Goal: Task Accomplishment & Management: Use online tool/utility

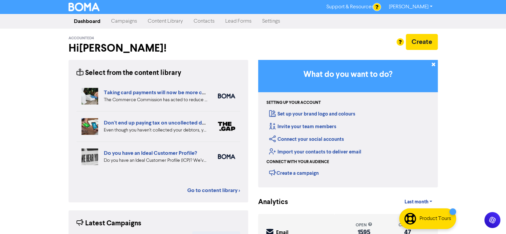
click at [121, 22] on link "Campaigns" at bounding box center [124, 21] width 37 height 13
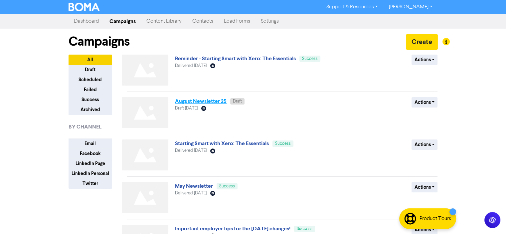
click at [198, 100] on link "August Newsletter 25" at bounding box center [201, 101] width 52 height 7
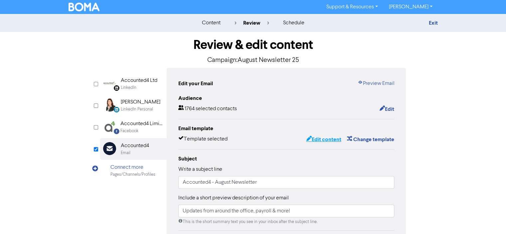
click at [324, 139] on button "Edit content" at bounding box center [324, 139] width 36 height 9
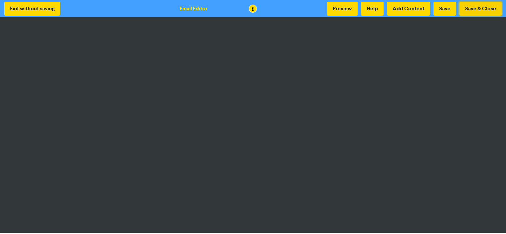
click at [482, 7] on button "Save & Close" at bounding box center [481, 9] width 42 height 14
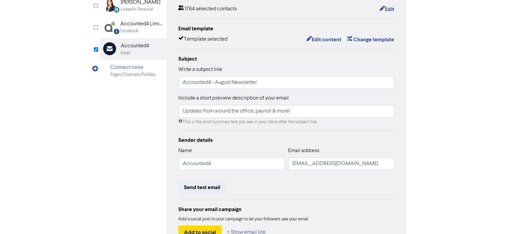
scroll to position [146, 0]
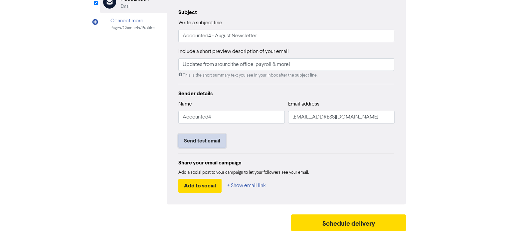
click at [198, 140] on button "Send test email" at bounding box center [202, 141] width 48 height 14
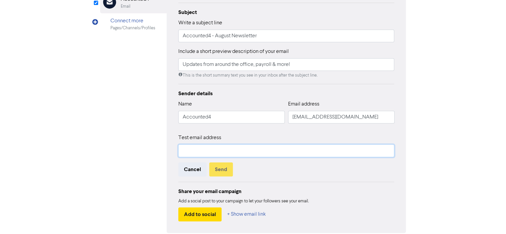
click at [194, 151] on input "text" at bounding box center [286, 150] width 216 height 13
type input "[PERSON_NAME][EMAIL_ADDRESS][DOMAIN_NAME]"
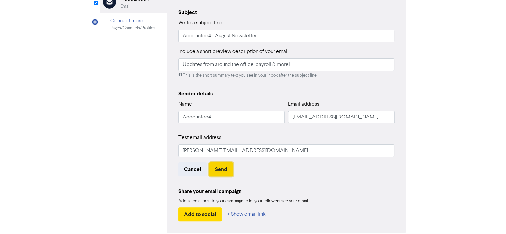
click at [220, 170] on button "Send" at bounding box center [221, 169] width 24 height 14
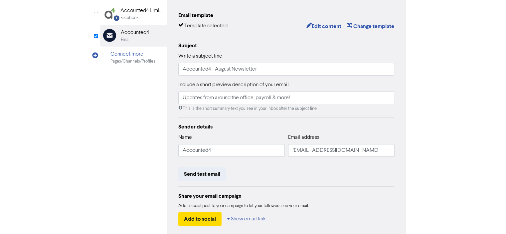
scroll to position [0, 0]
